Goal: Information Seeking & Learning: Learn about a topic

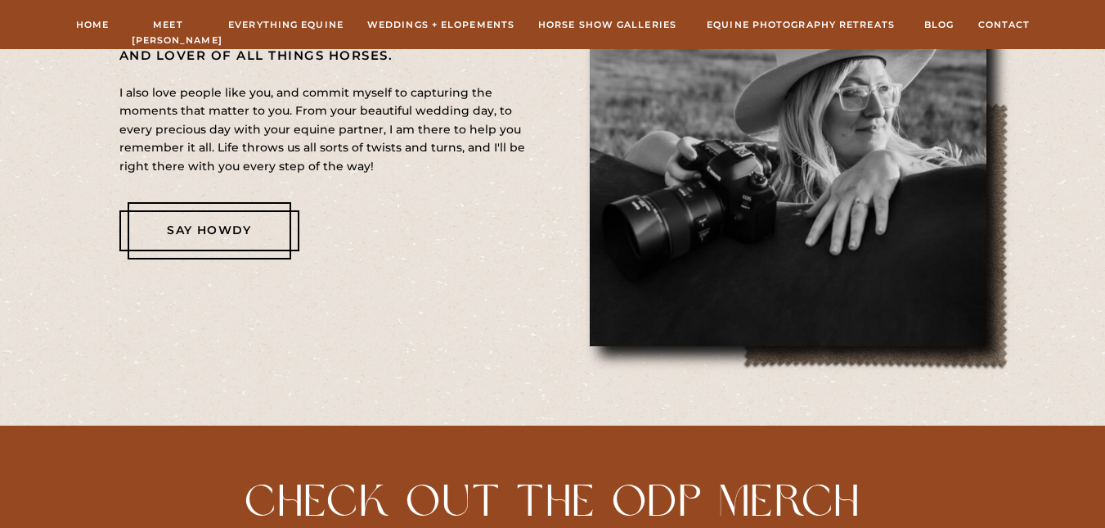
scroll to position [833, 0]
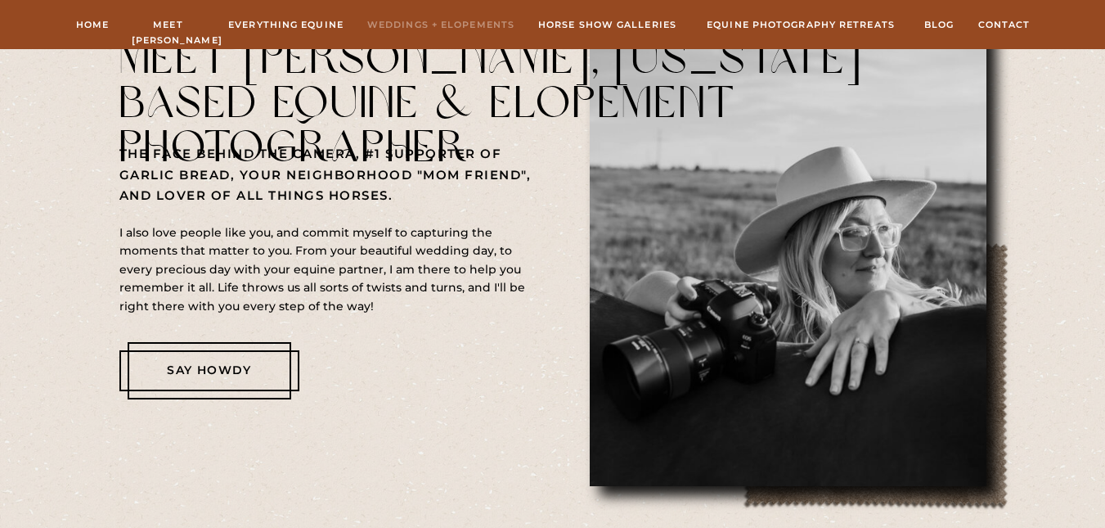
click at [467, 20] on nav "Weddings + Elopements" at bounding box center [441, 24] width 148 height 15
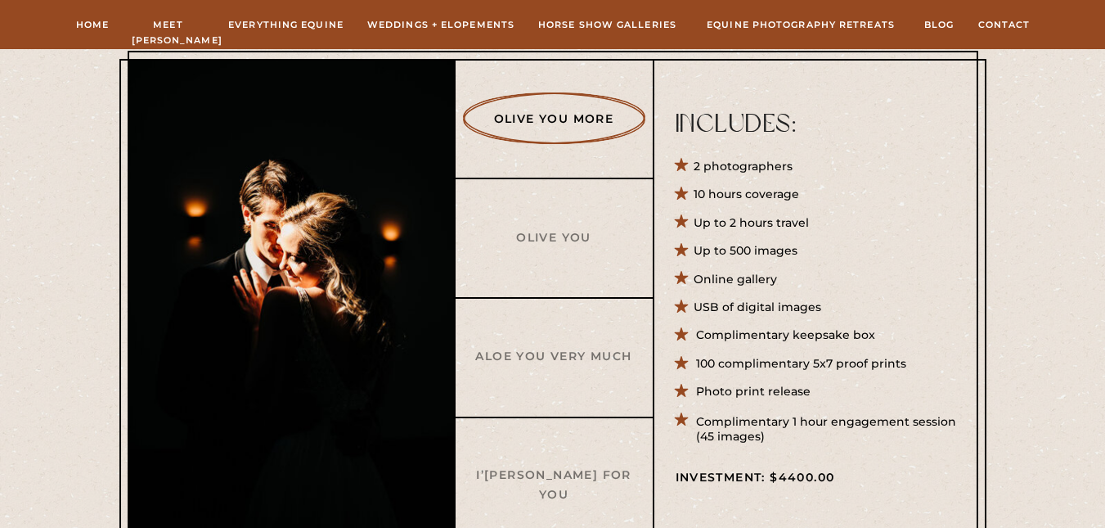
scroll to position [671, 0]
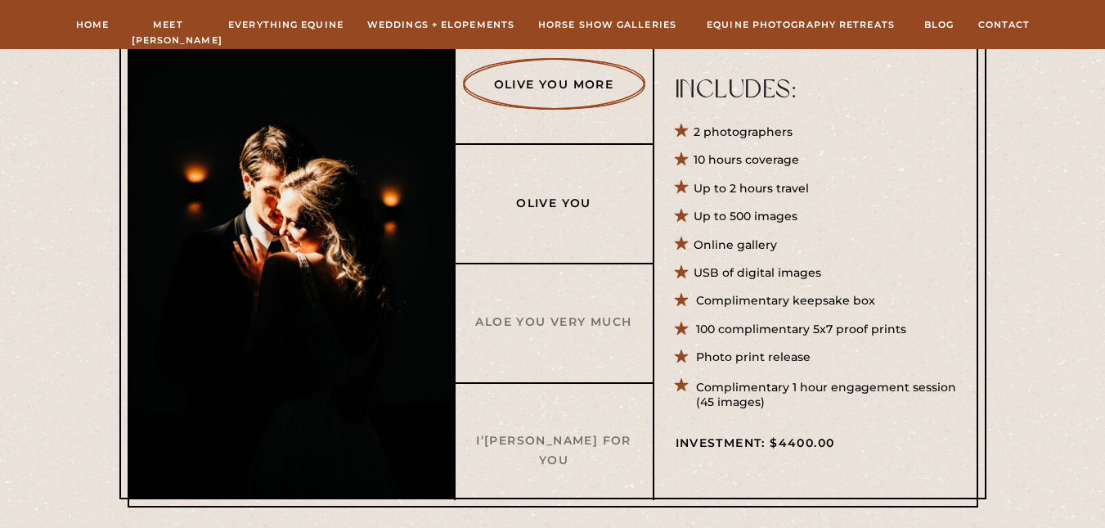
click at [550, 200] on h3 "Olive You" at bounding box center [554, 202] width 158 height 17
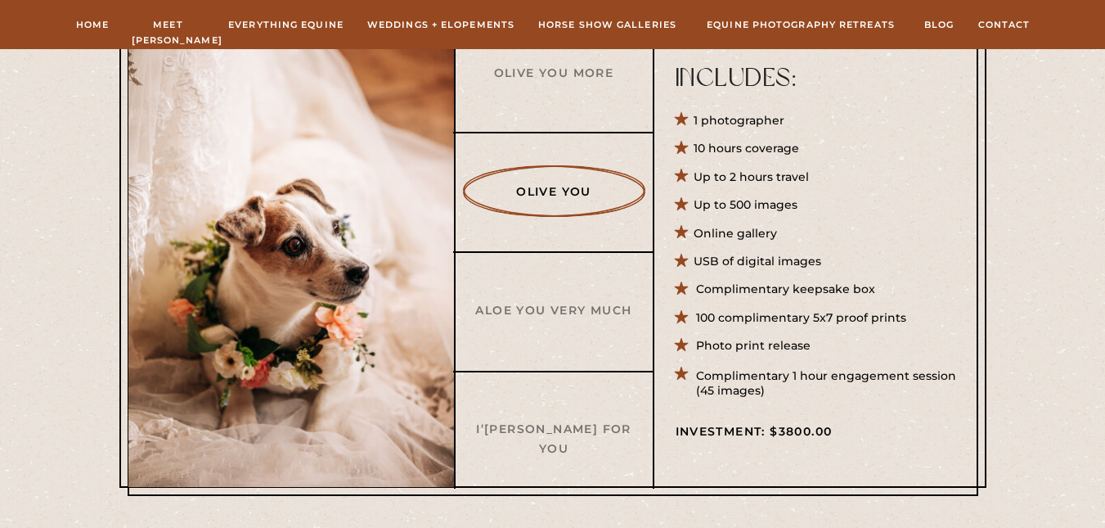
scroll to position [683, 0]
click at [574, 416] on div at bounding box center [553, 249] width 851 height 491
click at [577, 424] on h3 "I’[PERSON_NAME] For You" at bounding box center [554, 427] width 158 height 17
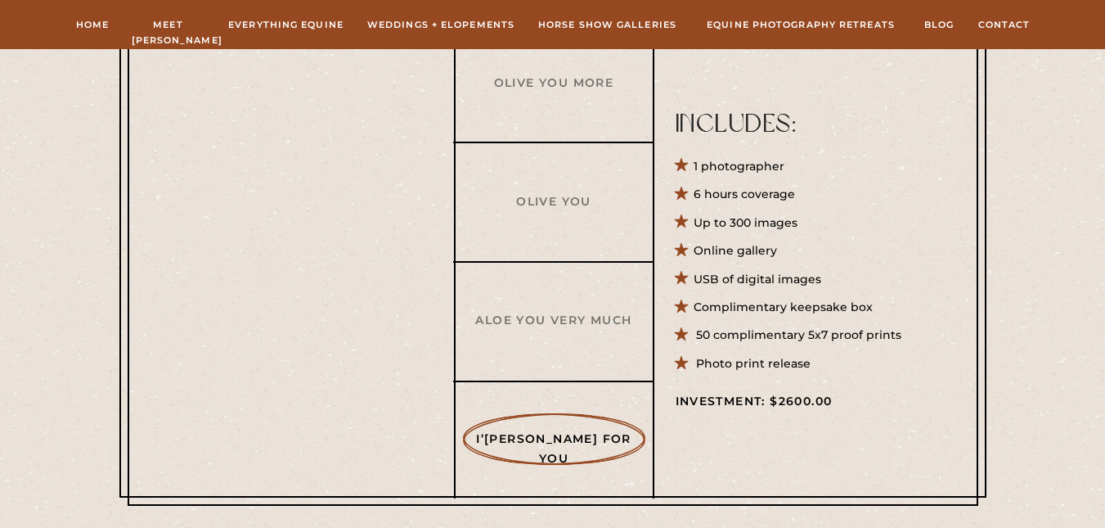
scroll to position [674, 0]
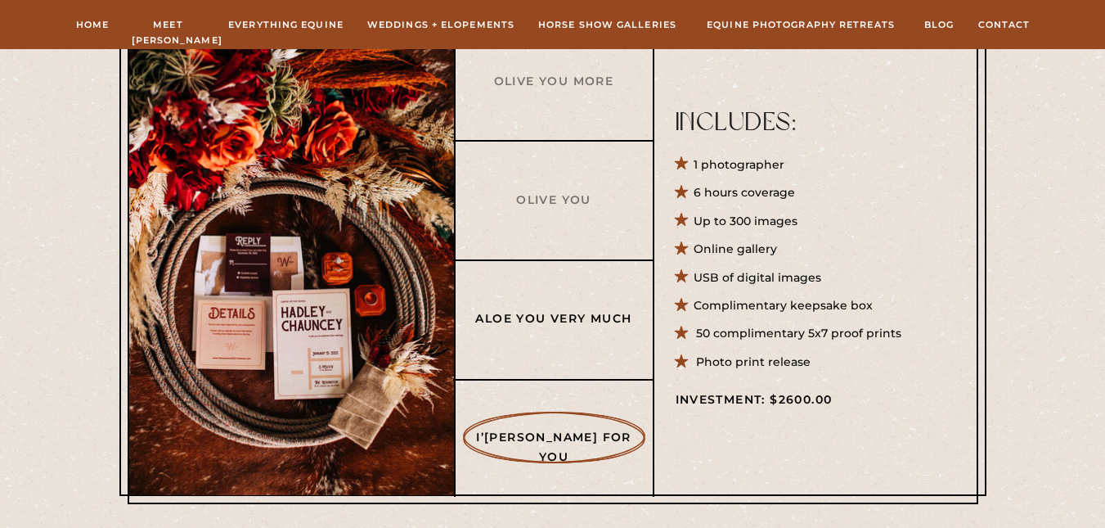
click at [582, 326] on h3 "Aloe You Very Much" at bounding box center [554, 317] width 158 height 17
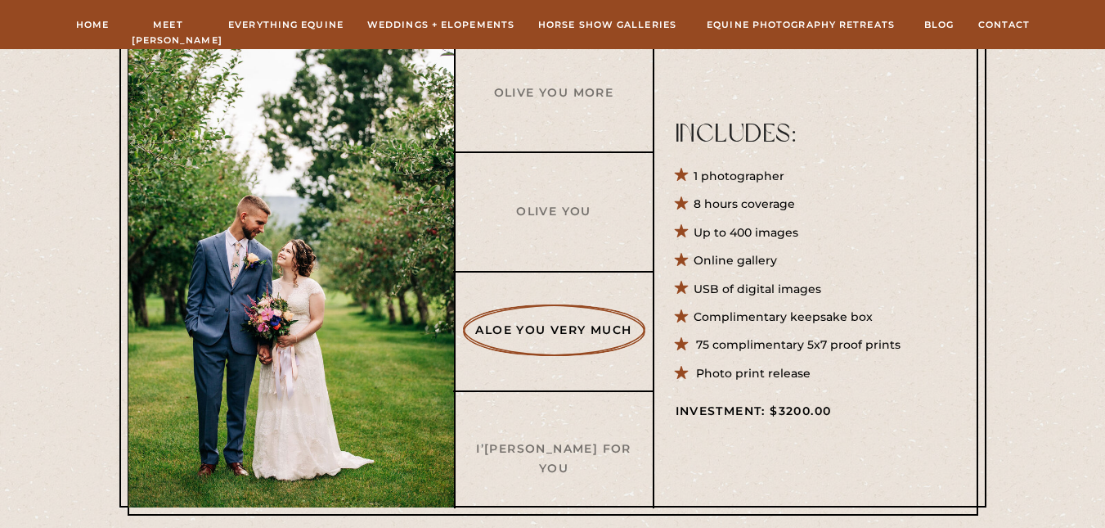
scroll to position [663, 0]
click at [585, 451] on h3 "I’[PERSON_NAME] For You" at bounding box center [554, 446] width 158 height 17
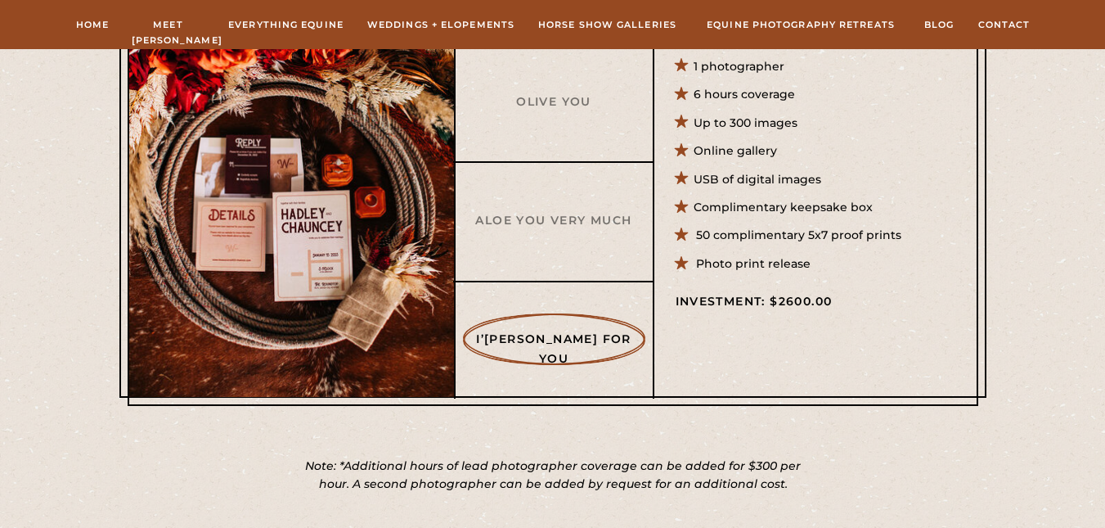
scroll to position [773, 0]
